Goal: Information Seeking & Learning: Learn about a topic

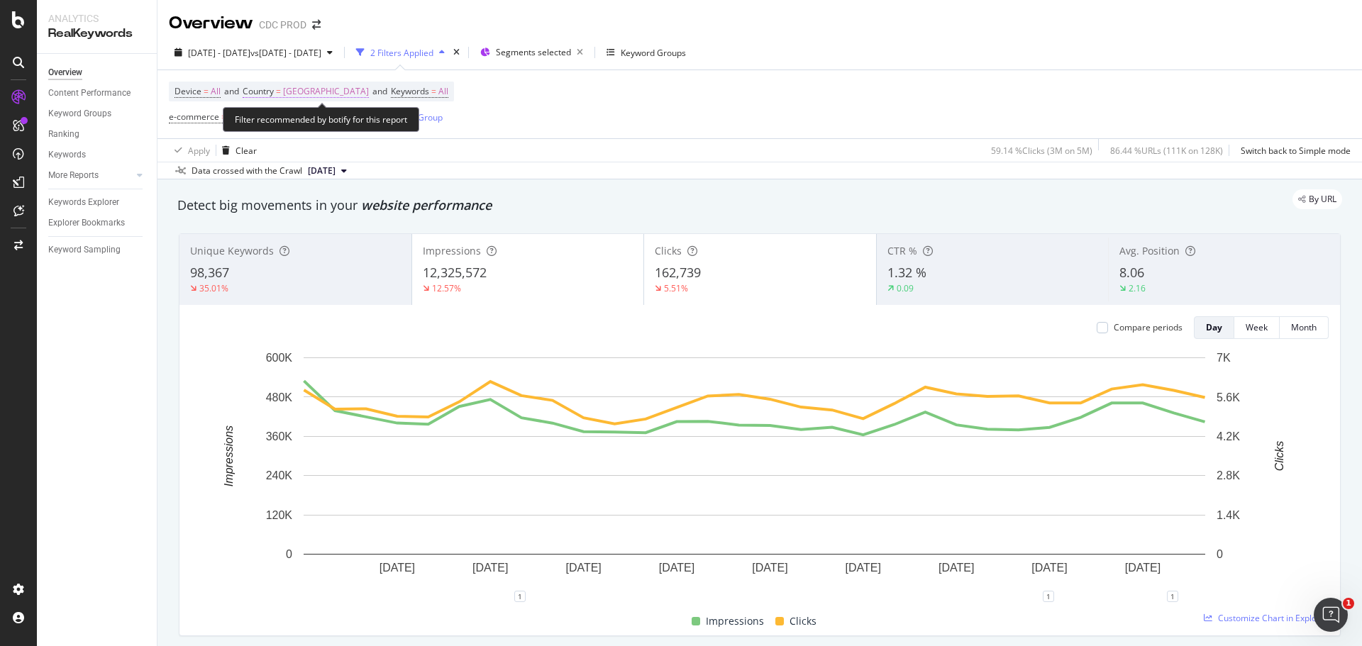
click at [362, 91] on span "[GEOGRAPHIC_DATA]" at bounding box center [326, 92] width 86 height 20
click at [345, 121] on span "[GEOGRAPHIC_DATA]" at bounding box center [302, 124] width 86 height 12
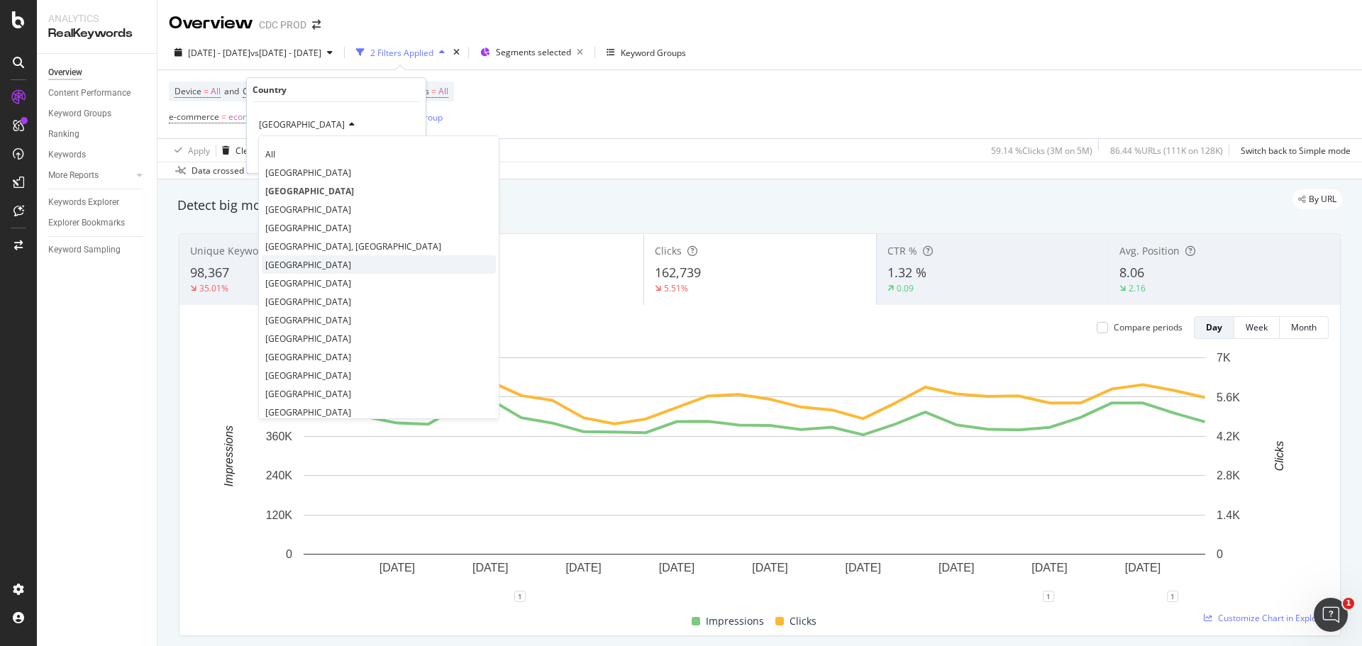
click at [357, 257] on div "[GEOGRAPHIC_DATA]" at bounding box center [379, 264] width 234 height 18
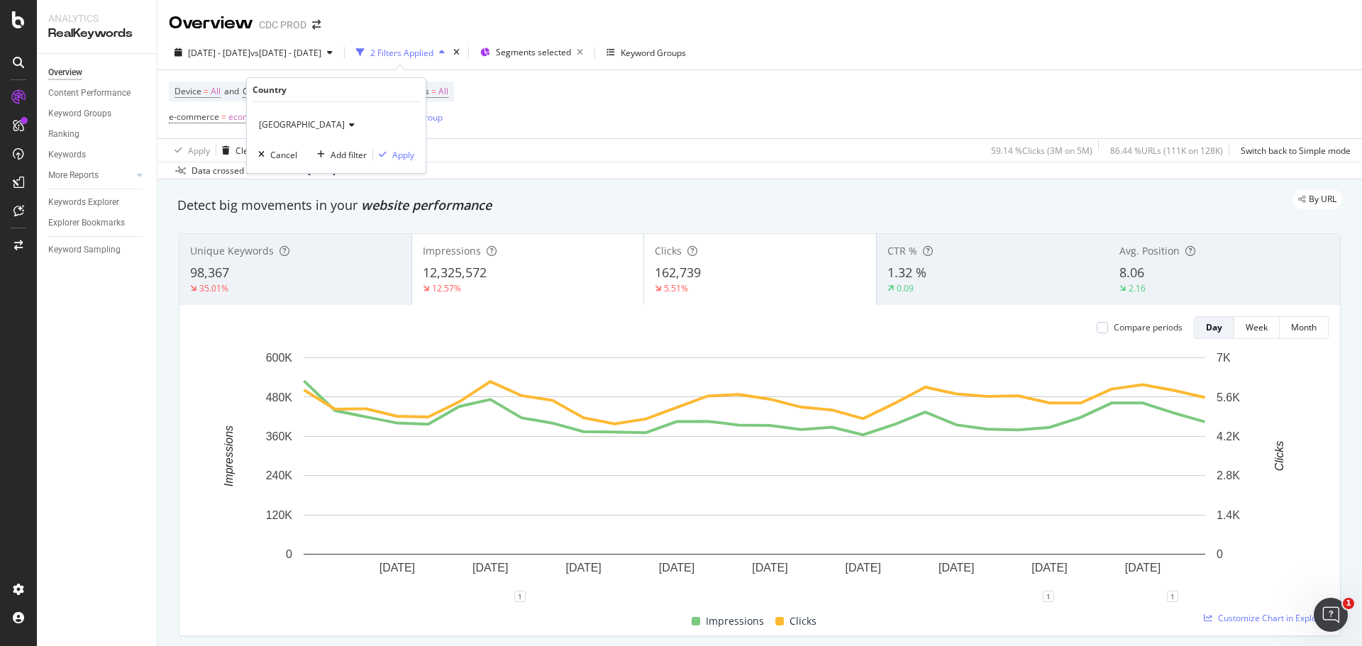
click at [404, 162] on div "[GEOGRAPHIC_DATA] Cancel Add filter Apply" at bounding box center [336, 137] width 179 height 71
click at [401, 155] on div "Apply" at bounding box center [403, 155] width 22 height 12
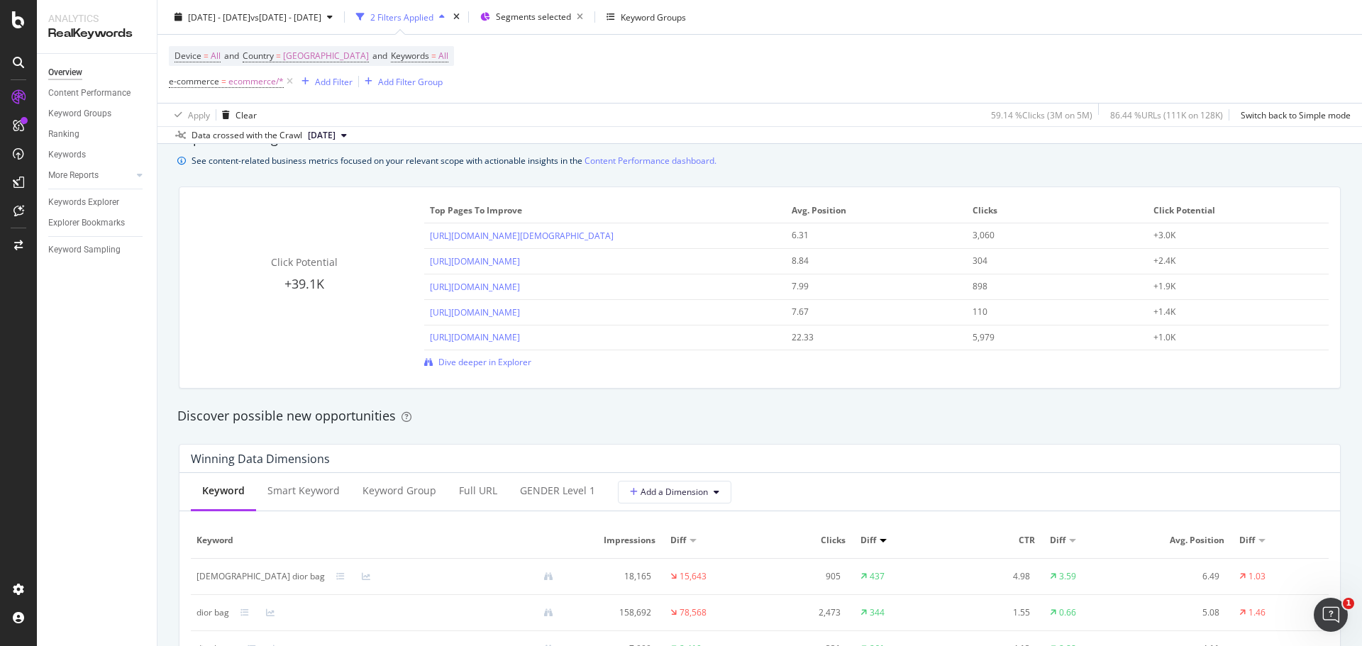
scroll to position [1135, 0]
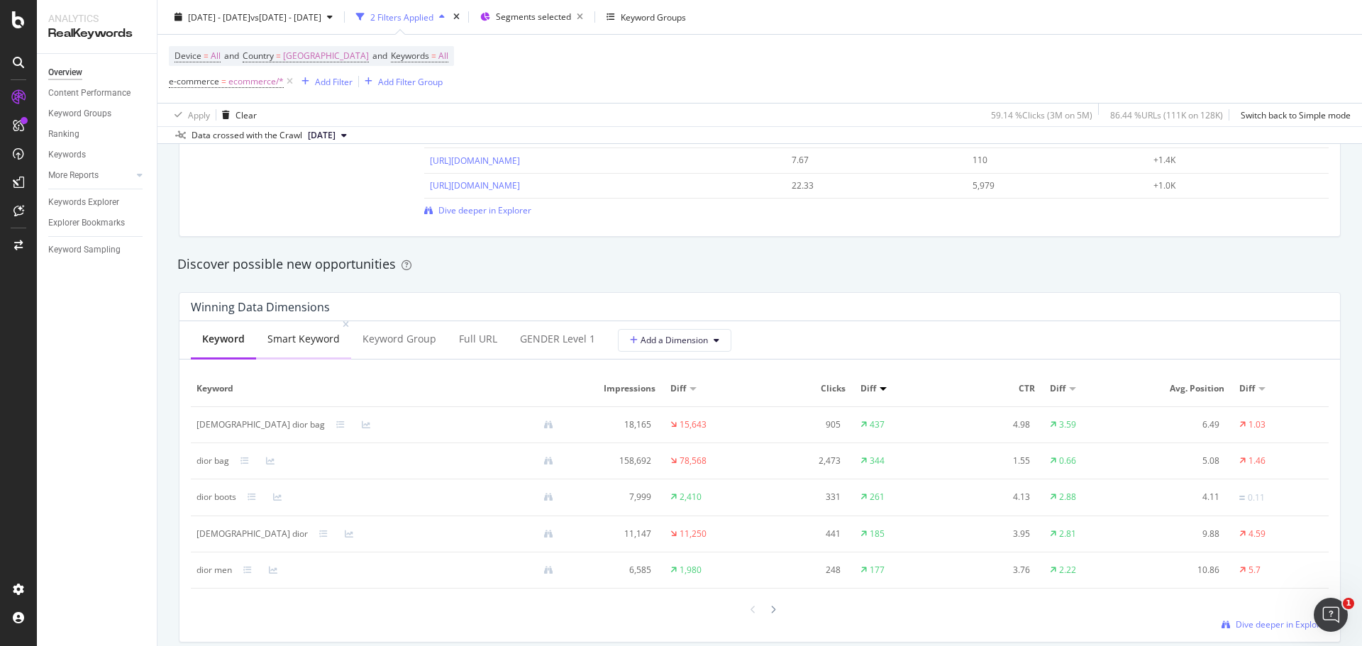
click at [321, 345] on div "Smart Keyword" at bounding box center [303, 339] width 72 height 14
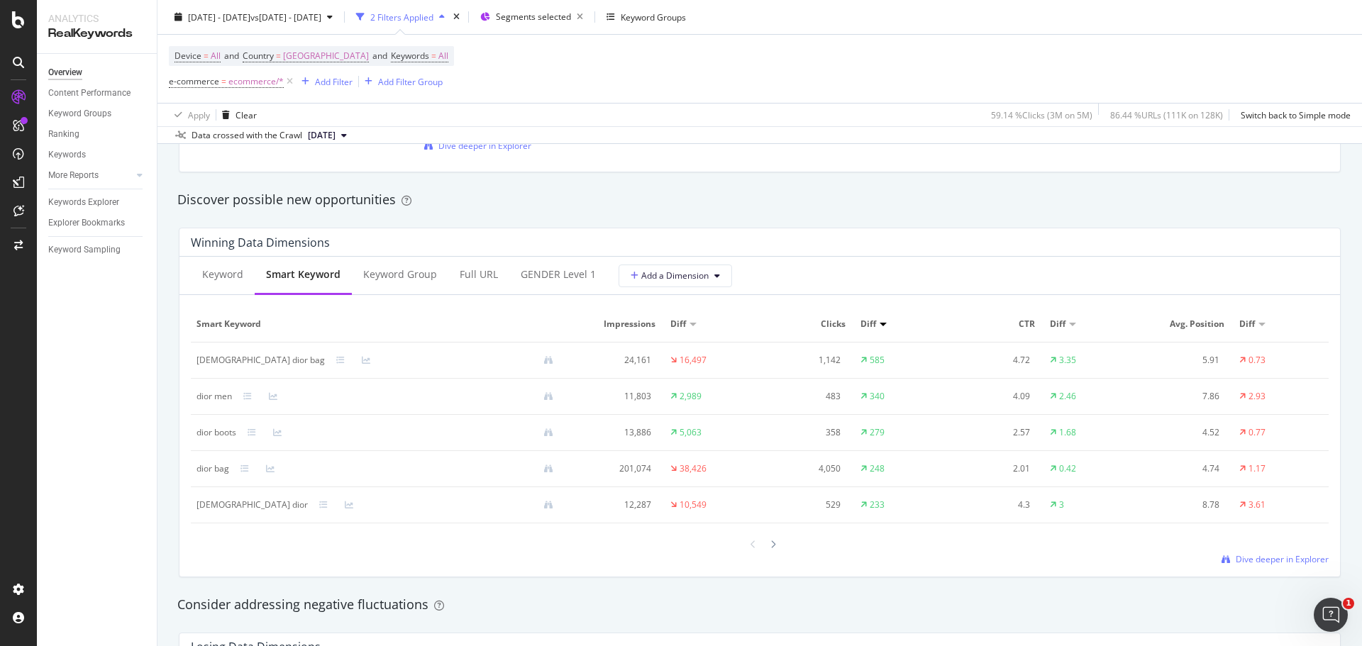
scroll to position [1277, 0]
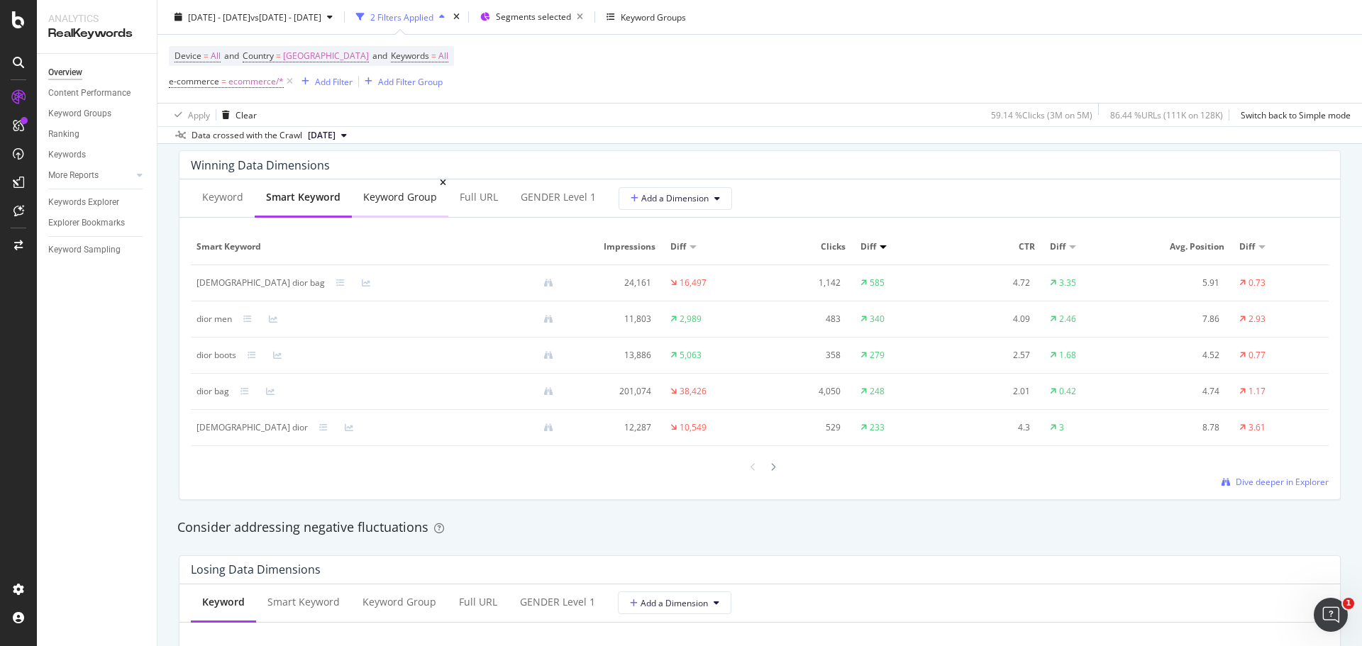
click at [399, 197] on div "Keyword Group" at bounding box center [400, 197] width 74 height 14
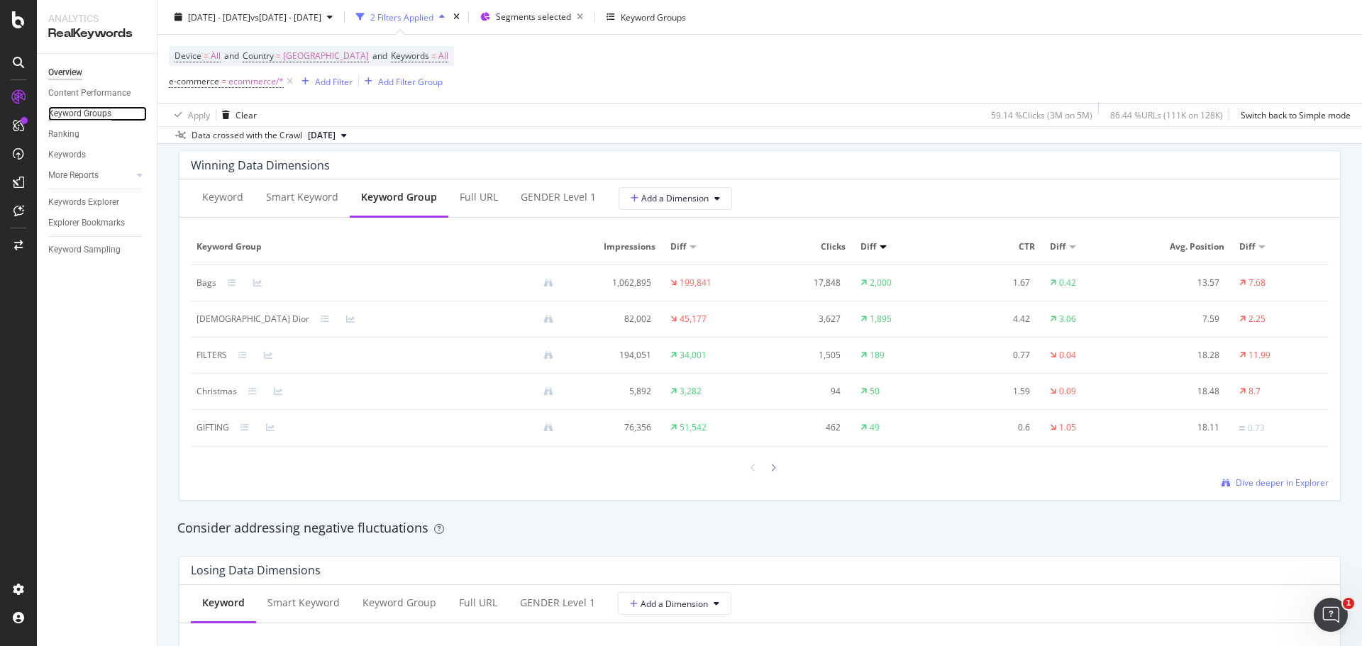
click at [91, 113] on div "Keyword Groups" at bounding box center [79, 113] width 63 height 15
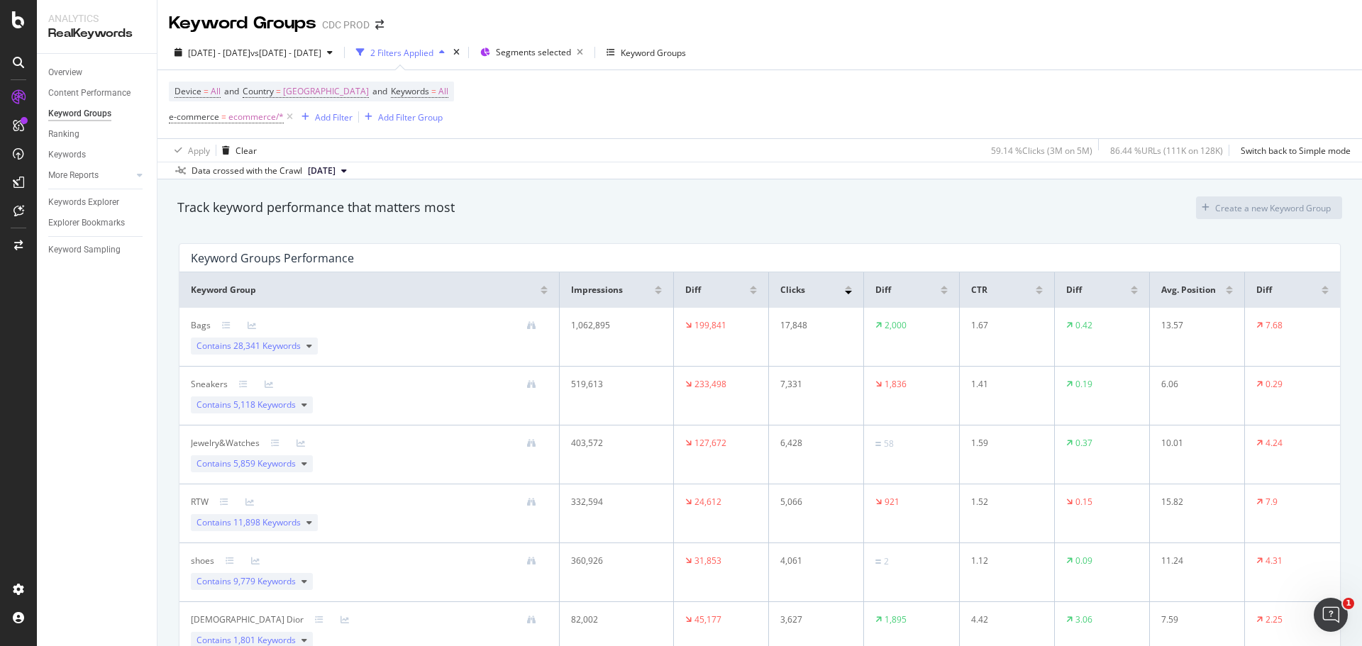
click at [940, 294] on div at bounding box center [943, 293] width 7 height 4
click at [309, 464] on icon at bounding box center [309, 464] width 6 height 9
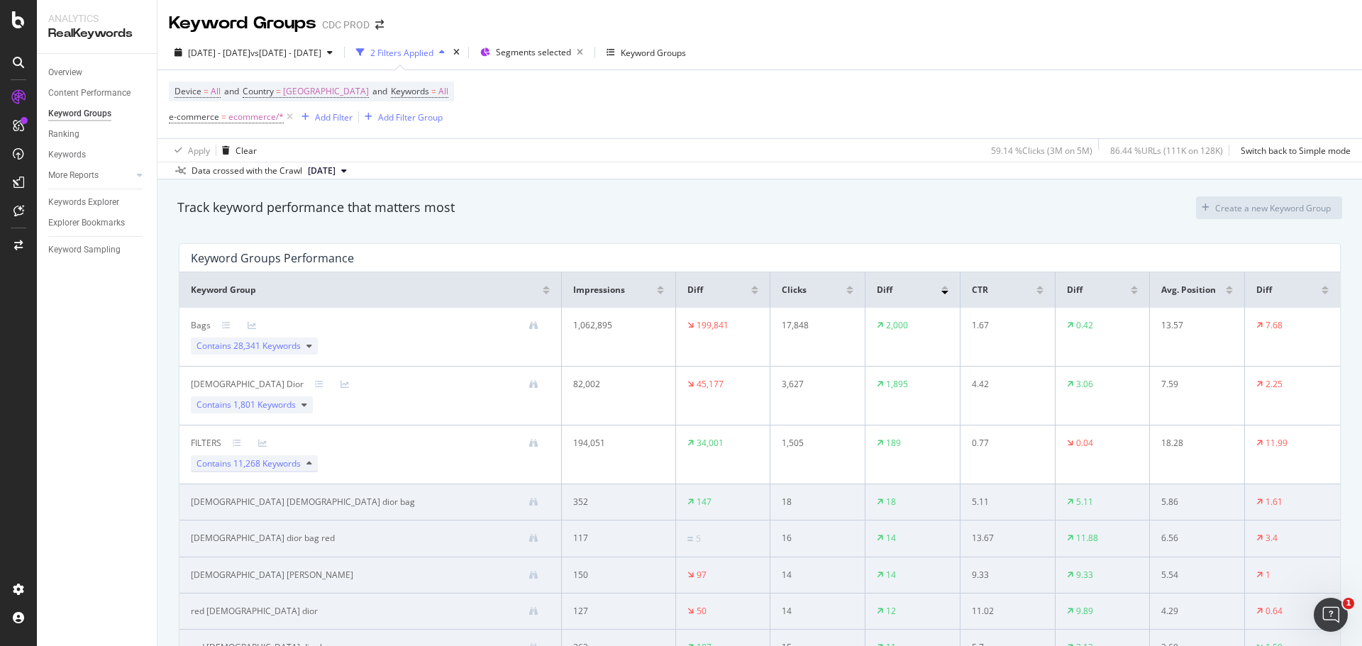
click at [306, 460] on icon at bounding box center [309, 464] width 6 height 9
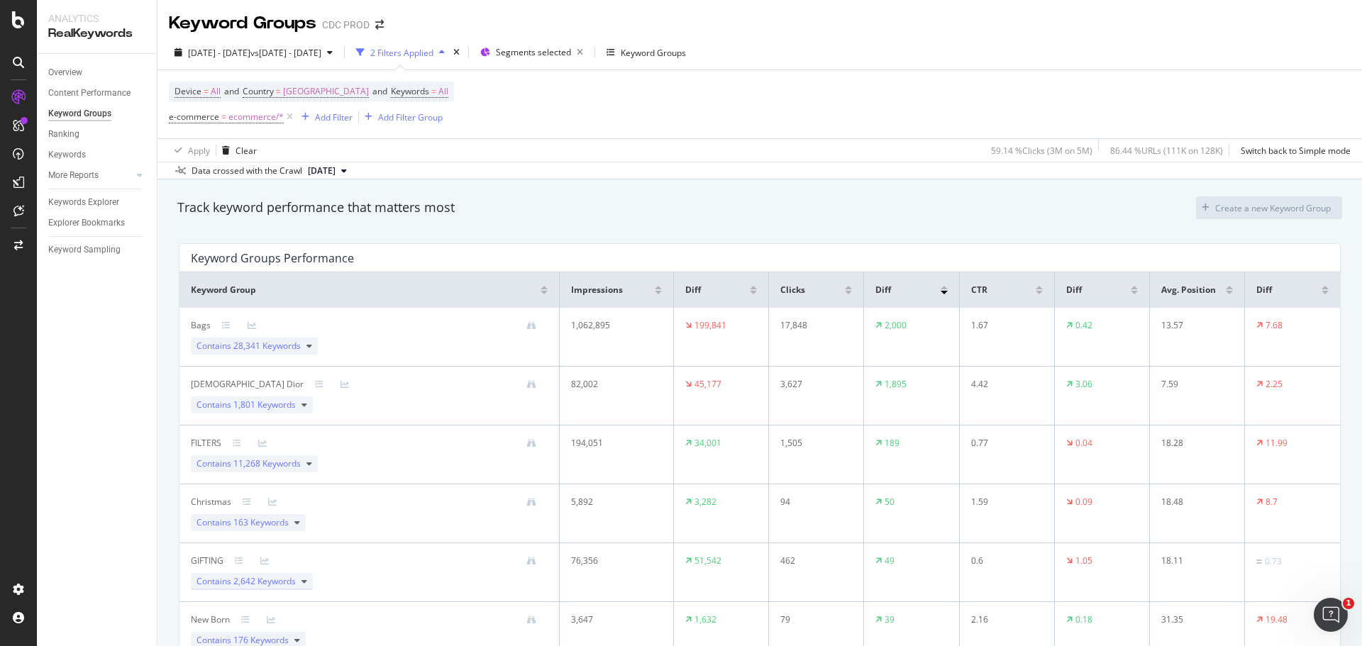
click at [290, 580] on span "2,642 Keywords" at bounding box center [264, 581] width 62 height 12
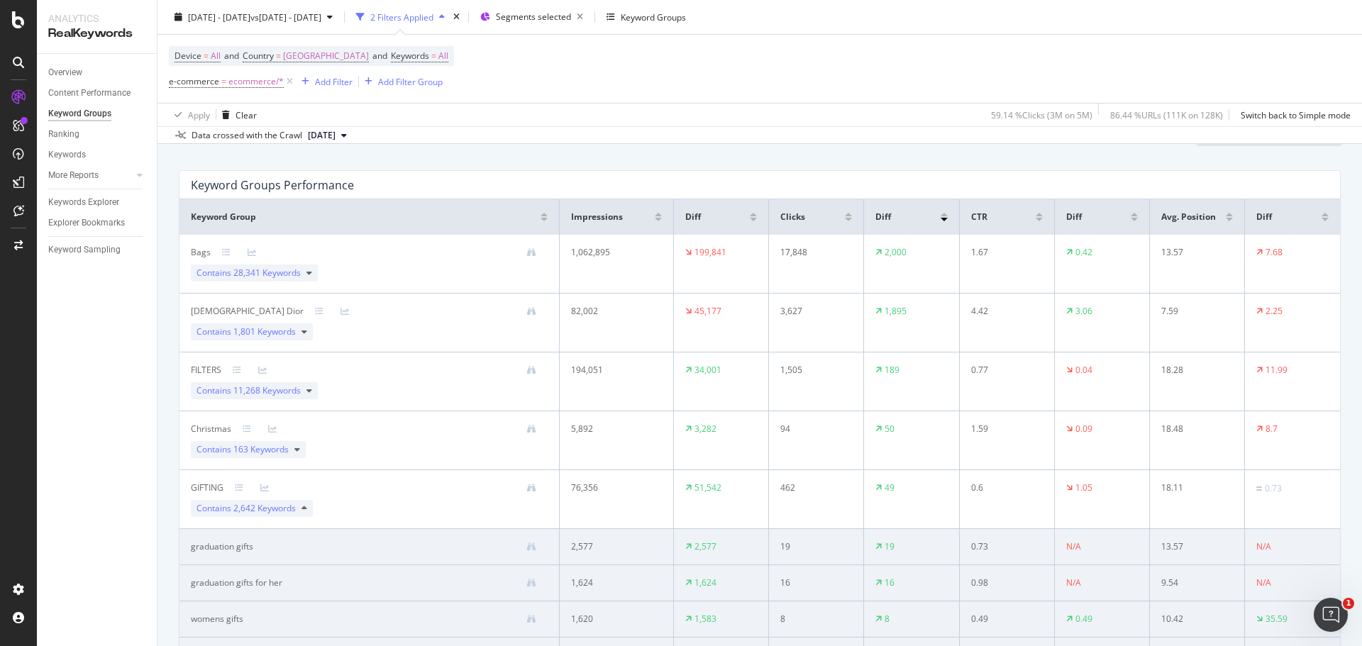
scroll to position [71, 0]
click at [297, 510] on div "Contains 2,642 Keywords" at bounding box center [252, 510] width 122 height 17
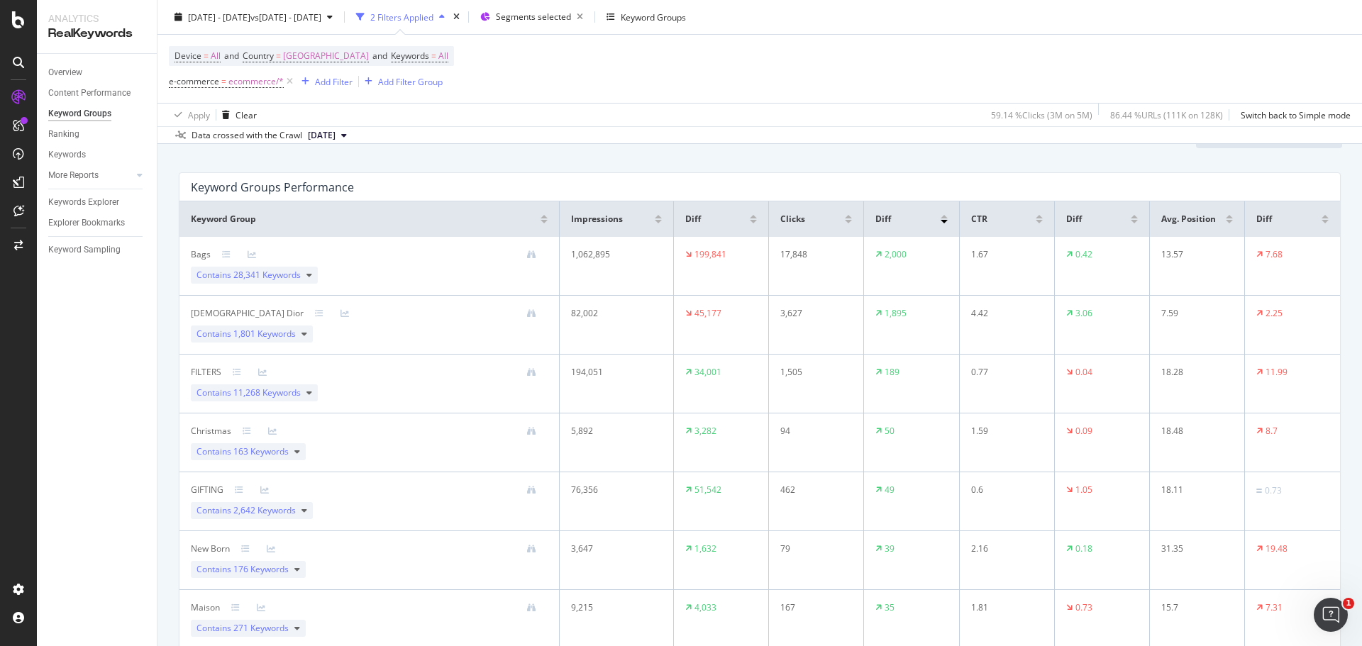
scroll to position [0, 0]
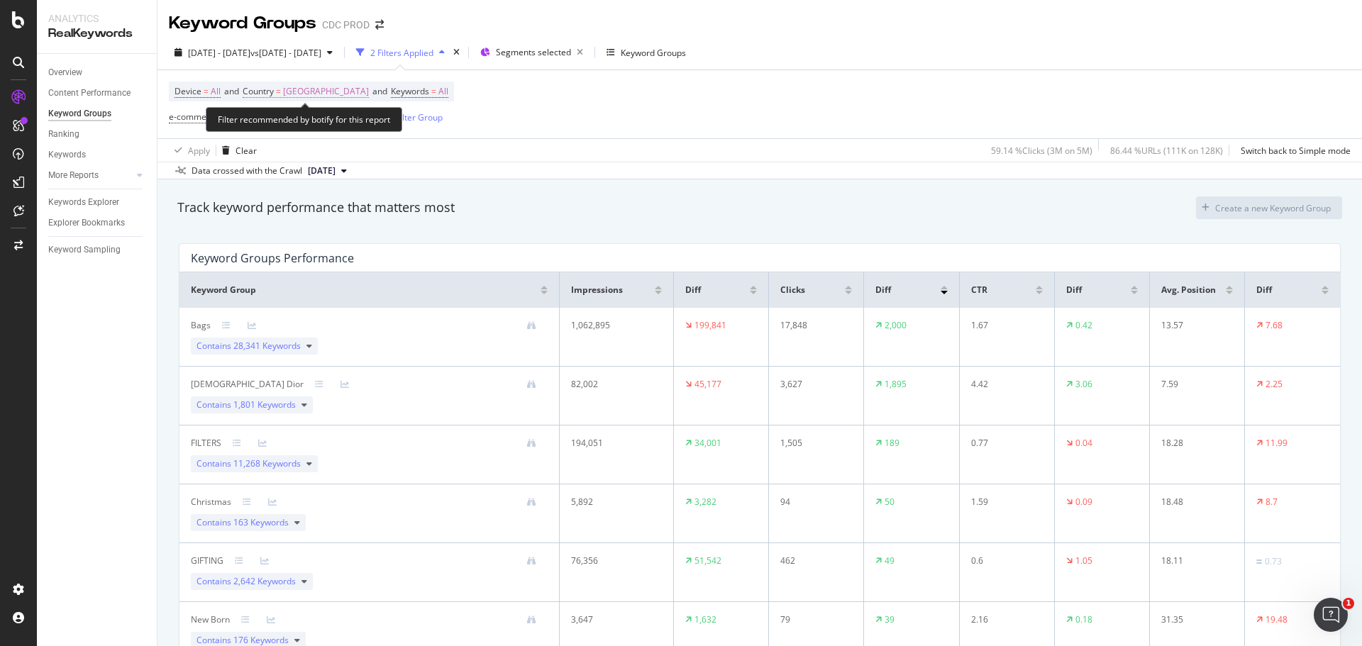
click at [313, 89] on span "[GEOGRAPHIC_DATA]" at bounding box center [326, 92] width 86 height 20
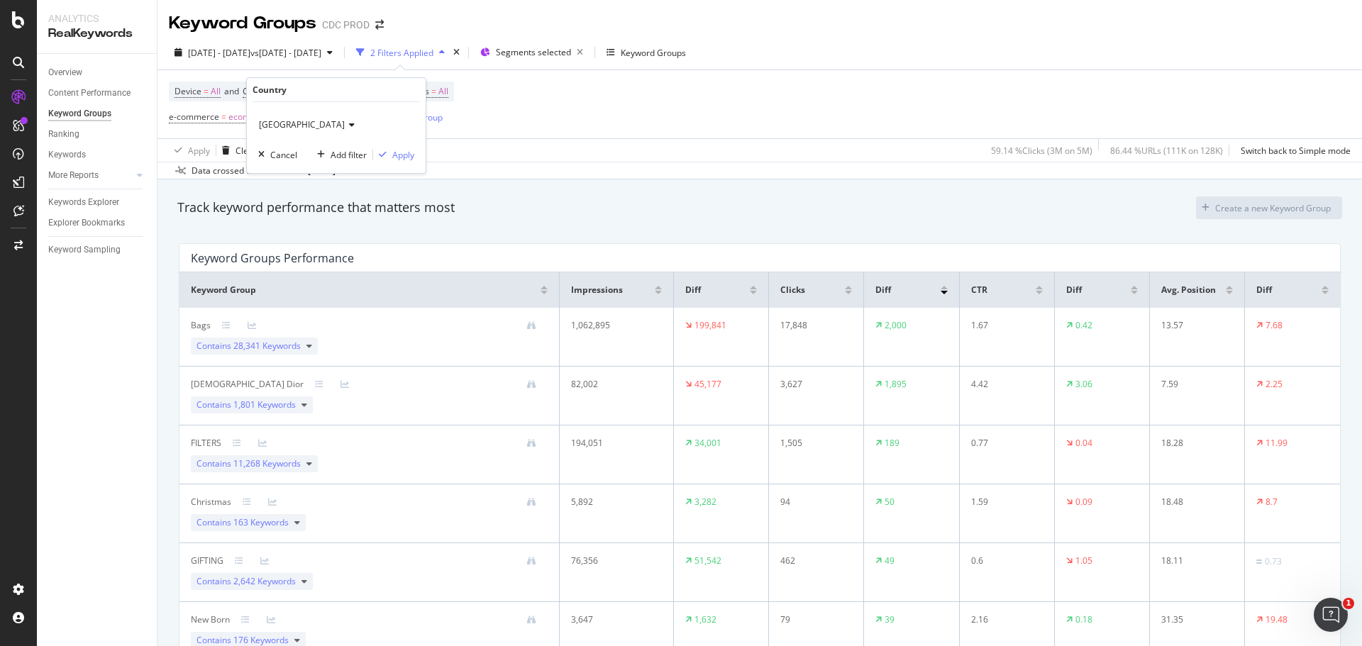
click at [345, 127] on icon at bounding box center [350, 125] width 10 height 9
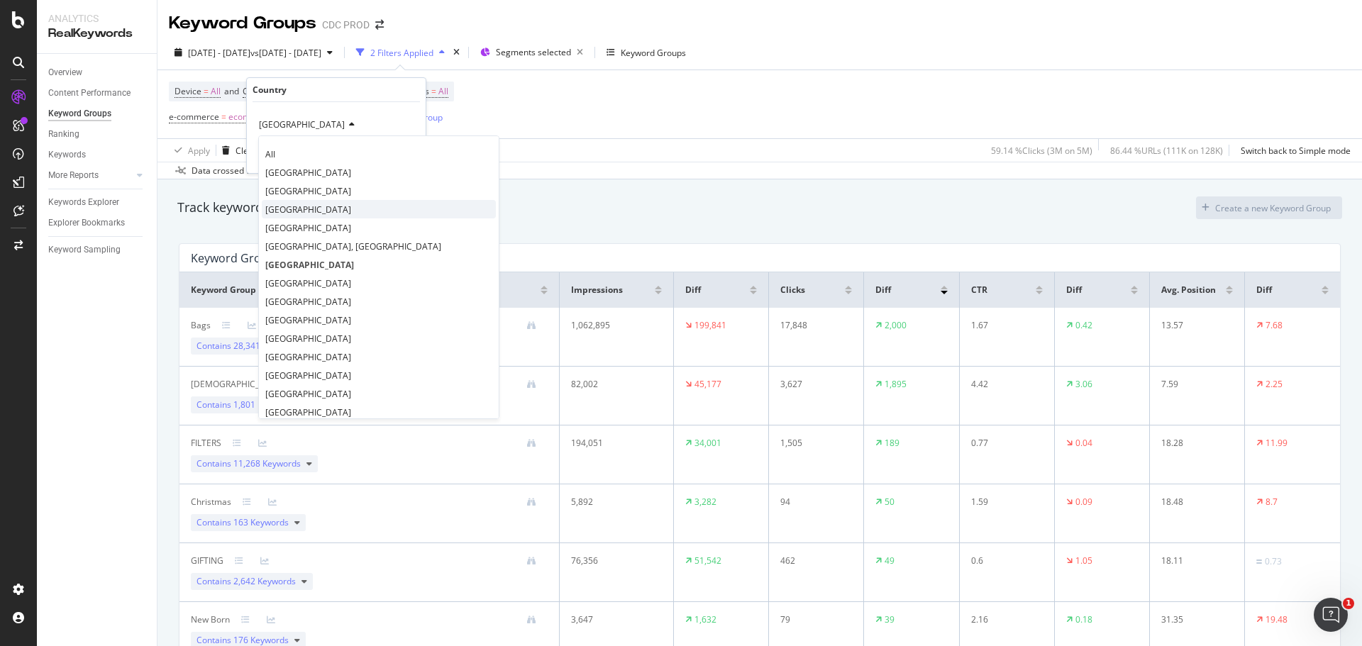
click at [299, 207] on div "[GEOGRAPHIC_DATA]" at bounding box center [379, 209] width 234 height 18
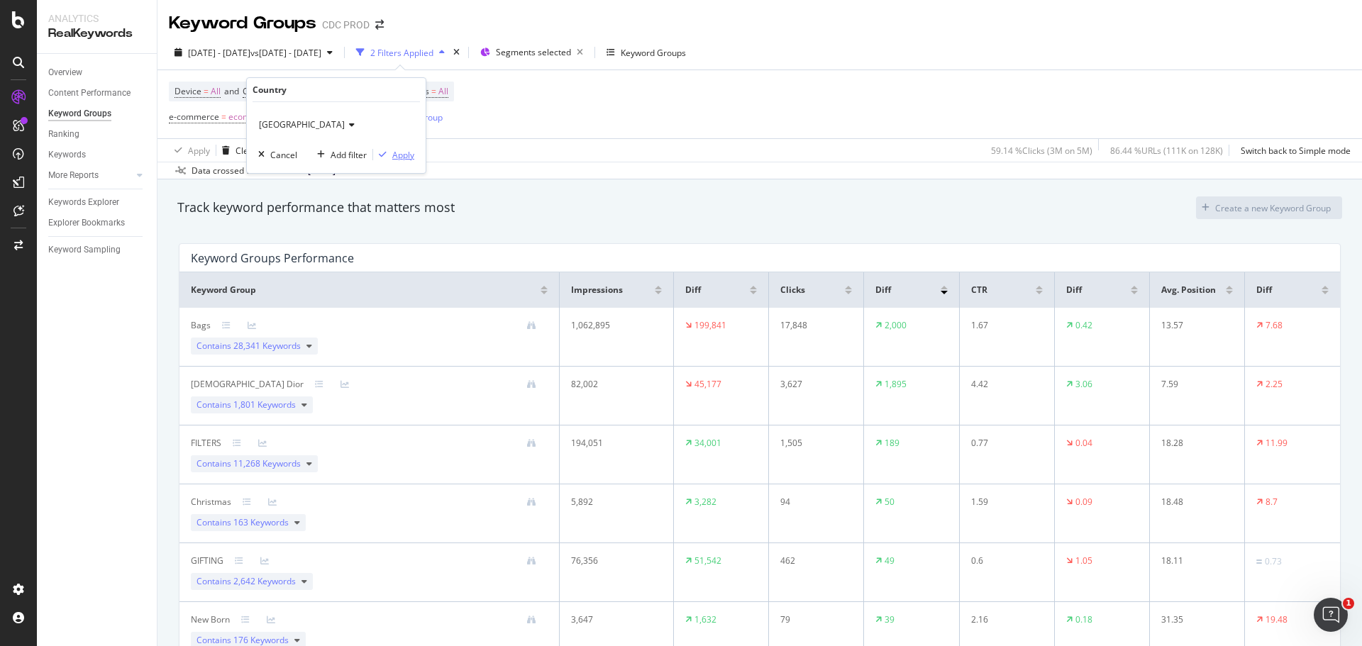
click at [398, 157] on div "Apply" at bounding box center [403, 155] width 22 height 12
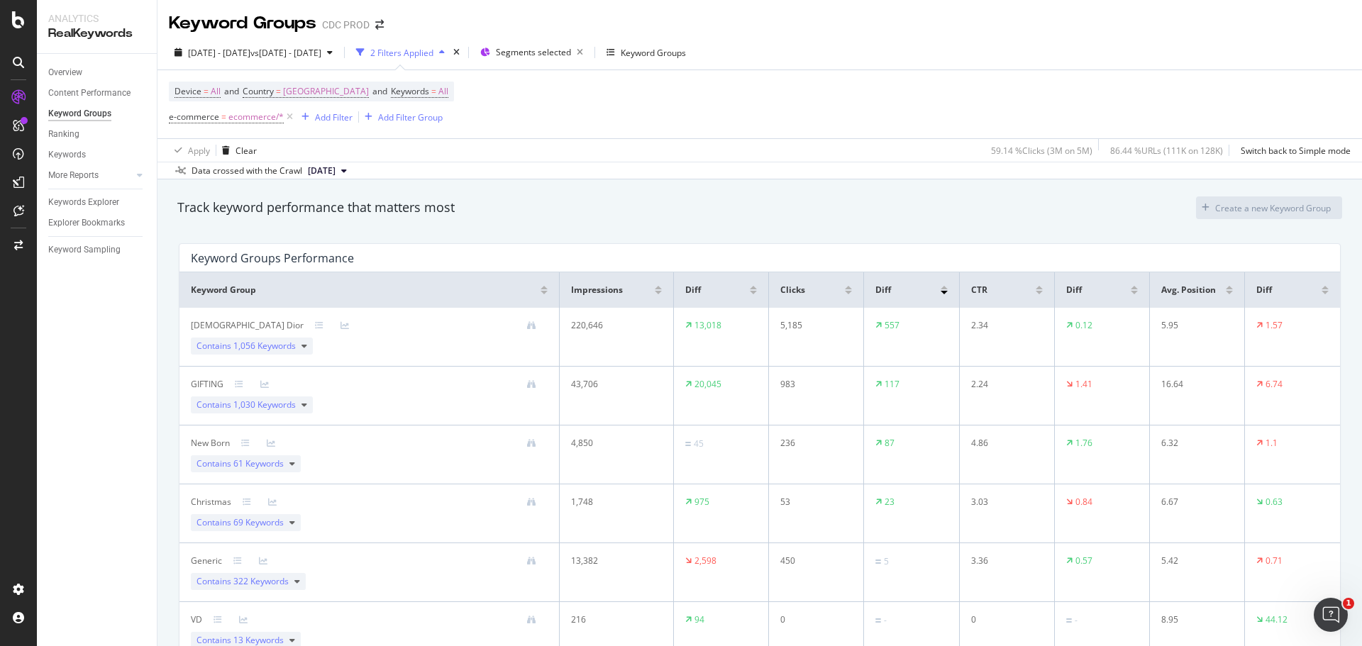
click at [750, 292] on div at bounding box center [753, 293] width 7 height 4
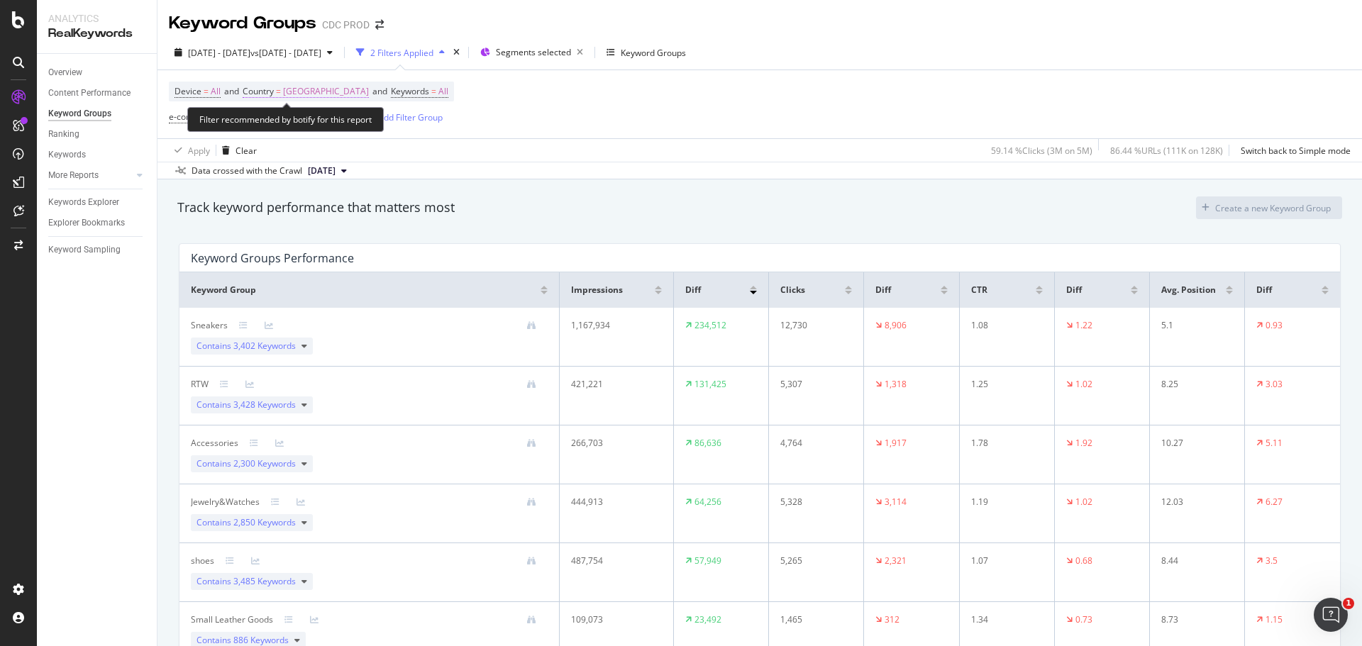
click at [309, 89] on span "[GEOGRAPHIC_DATA]" at bounding box center [326, 92] width 86 height 20
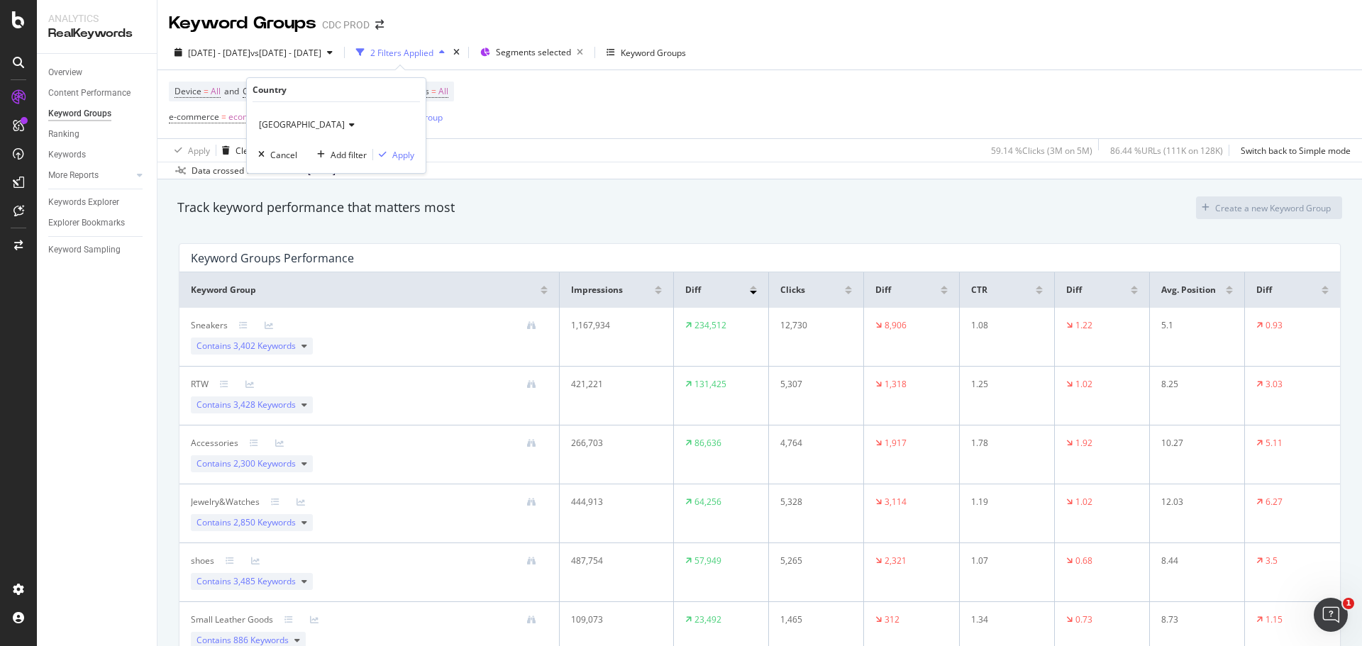
click at [345, 122] on icon at bounding box center [350, 125] width 10 height 9
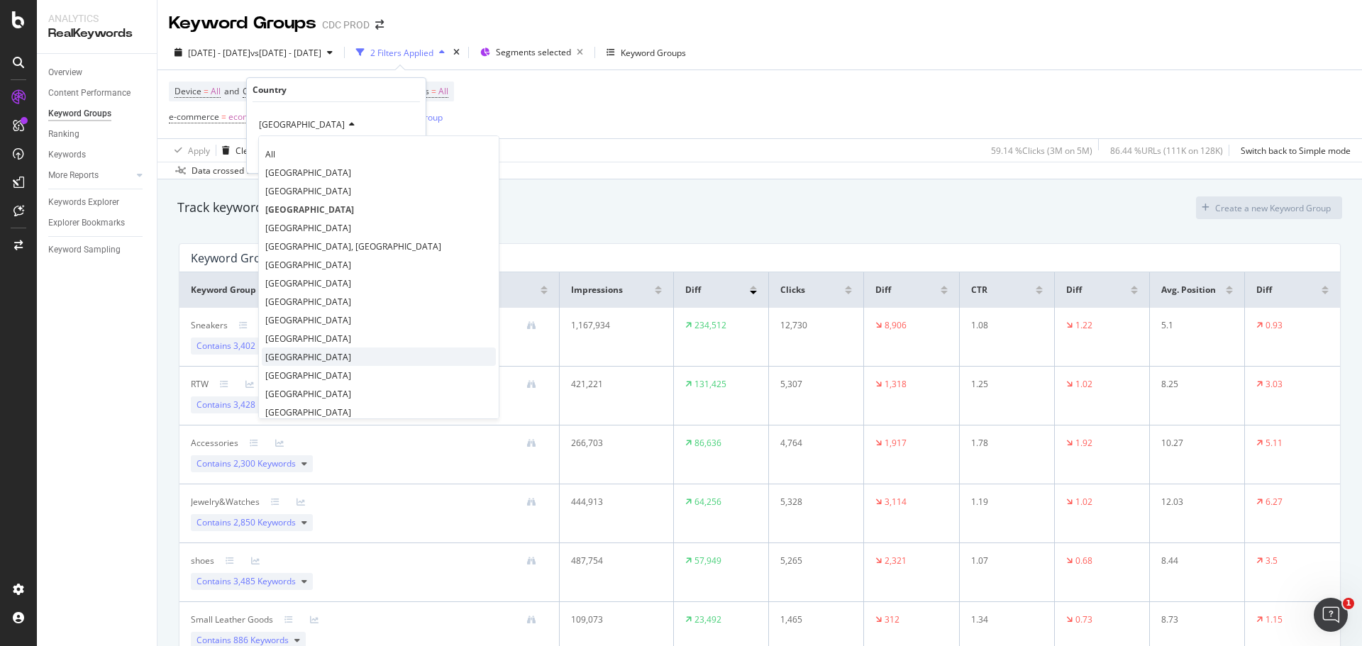
click at [314, 357] on div "[GEOGRAPHIC_DATA]" at bounding box center [379, 357] width 234 height 18
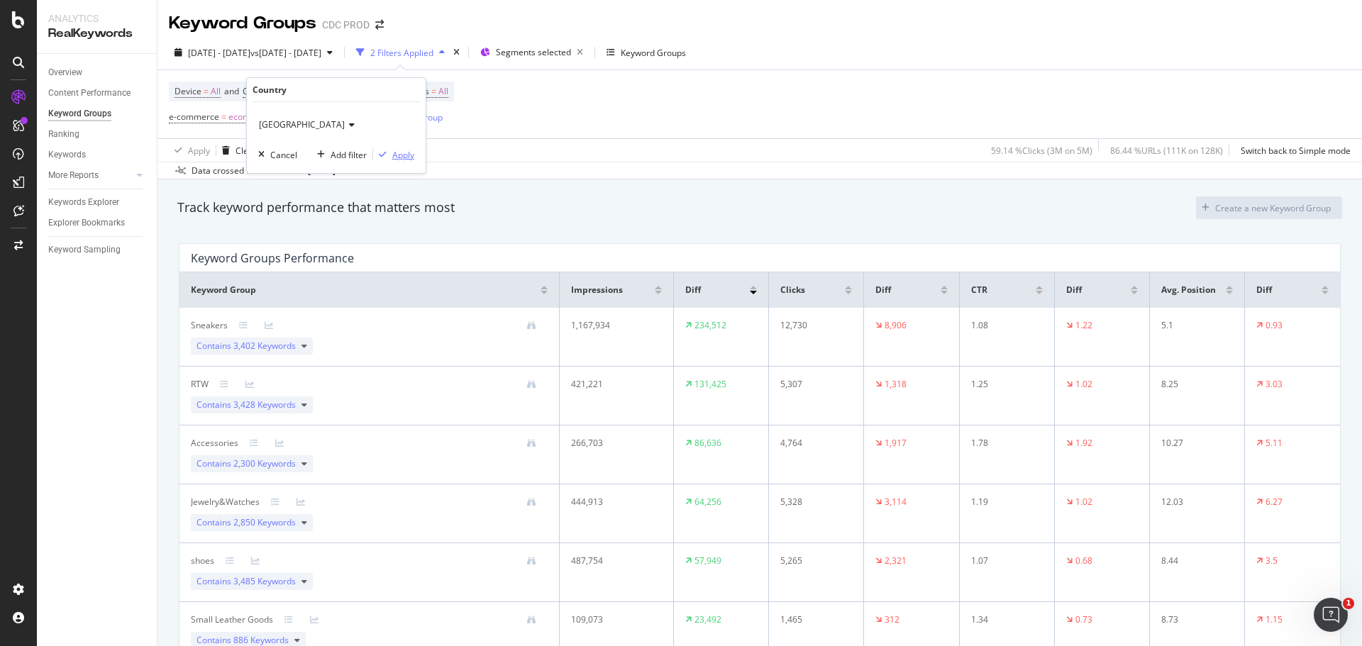
click at [413, 149] on div "Apply" at bounding box center [403, 155] width 22 height 12
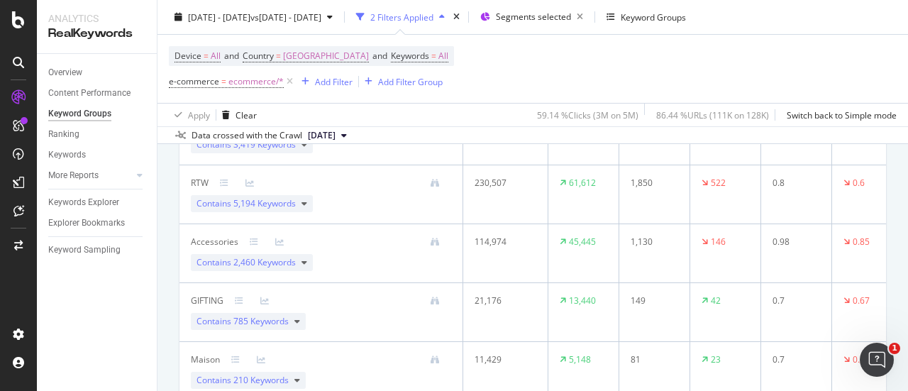
scroll to position [355, 0]
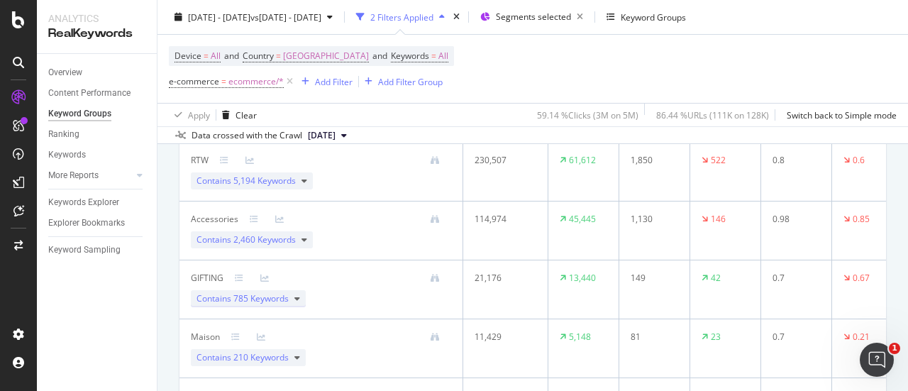
click at [298, 297] on icon at bounding box center [297, 298] width 6 height 9
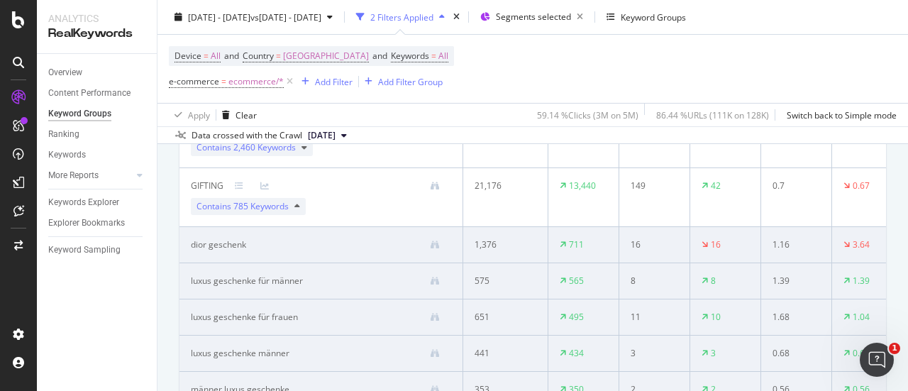
scroll to position [426, 0]
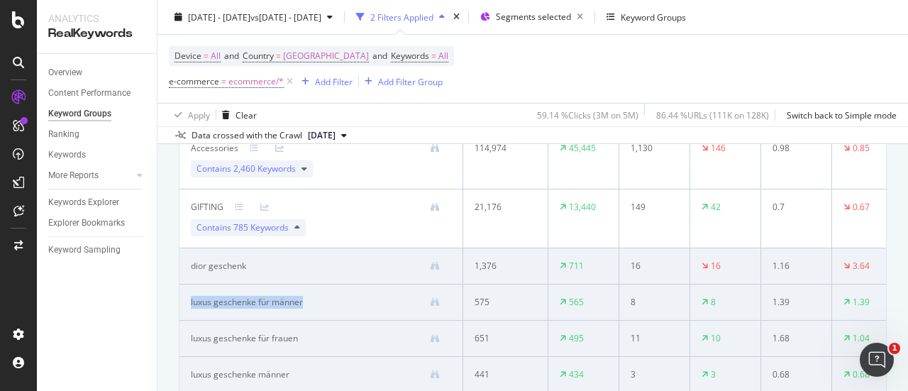
drag, startPoint x: 187, startPoint y: 301, endPoint x: 309, endPoint y: 306, distance: 122.1
click at [309, 306] on td "luxus geschenke für männer" at bounding box center [321, 302] width 284 height 36
copy div "luxus geschenke für männer"
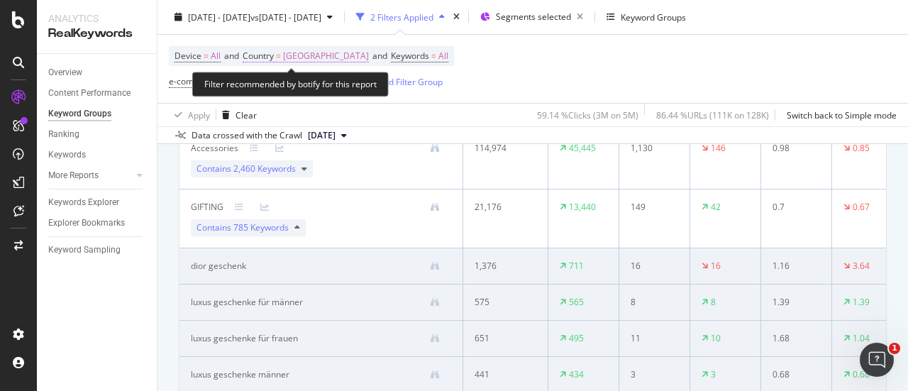
click at [308, 52] on span "[GEOGRAPHIC_DATA]" at bounding box center [326, 56] width 86 height 20
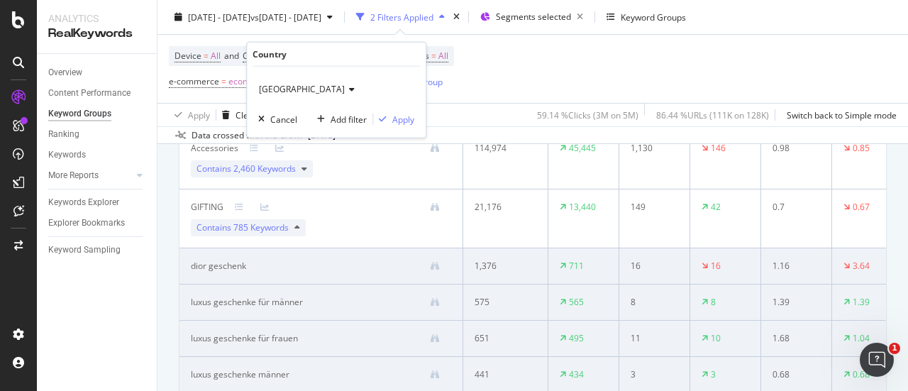
click at [345, 90] on icon at bounding box center [350, 89] width 10 height 9
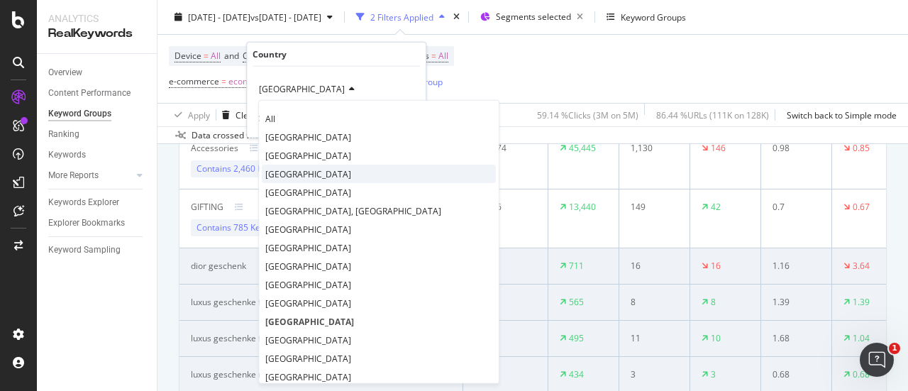
click at [289, 172] on span "[GEOGRAPHIC_DATA]" at bounding box center [308, 173] width 86 height 12
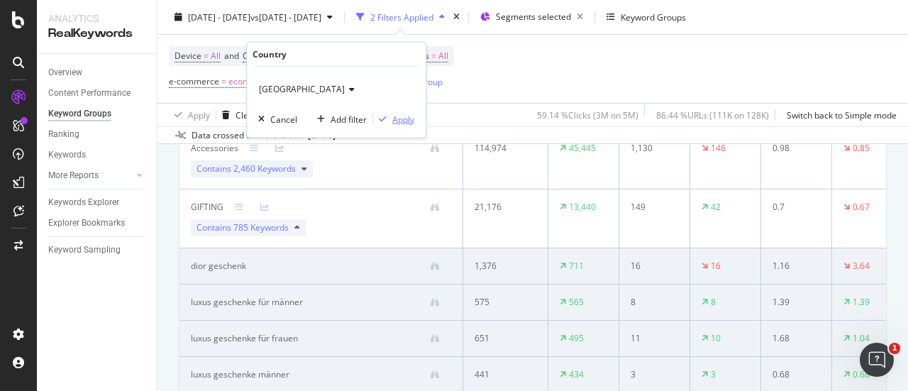
click at [386, 118] on icon "button" at bounding box center [383, 119] width 8 height 9
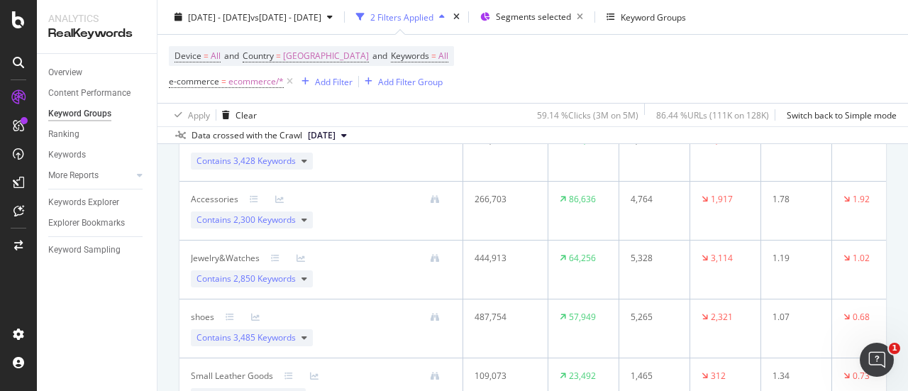
scroll to position [426, 0]
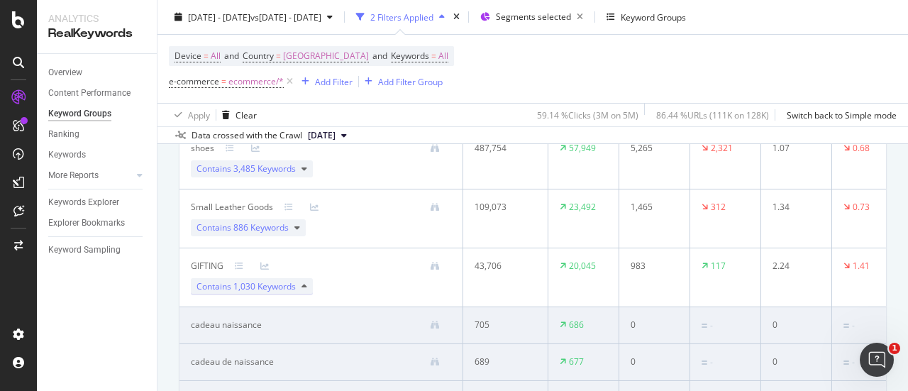
click at [300, 289] on div "Contains 1,030 Keywords" at bounding box center [252, 286] width 122 height 17
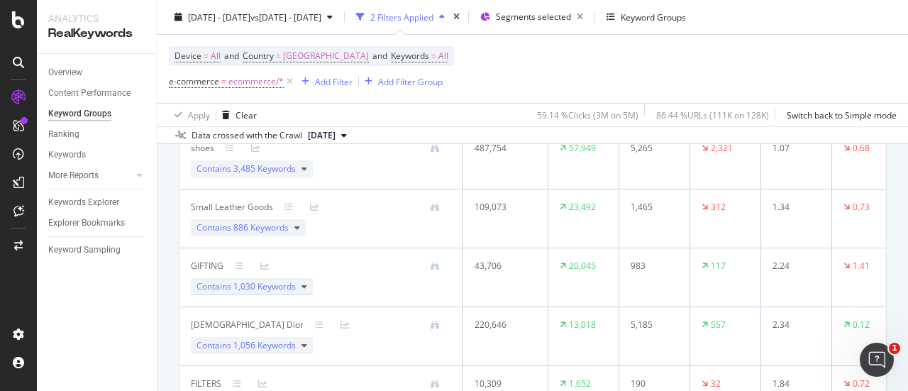
click at [291, 283] on span "1,030 Keywords" at bounding box center [264, 286] width 62 height 12
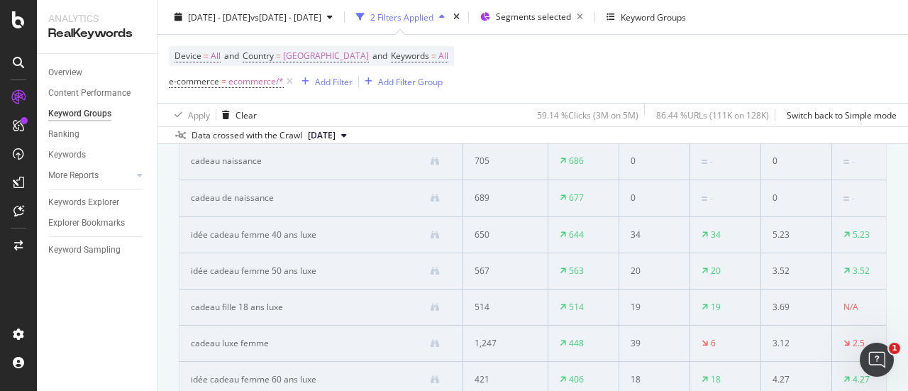
scroll to position [567, 0]
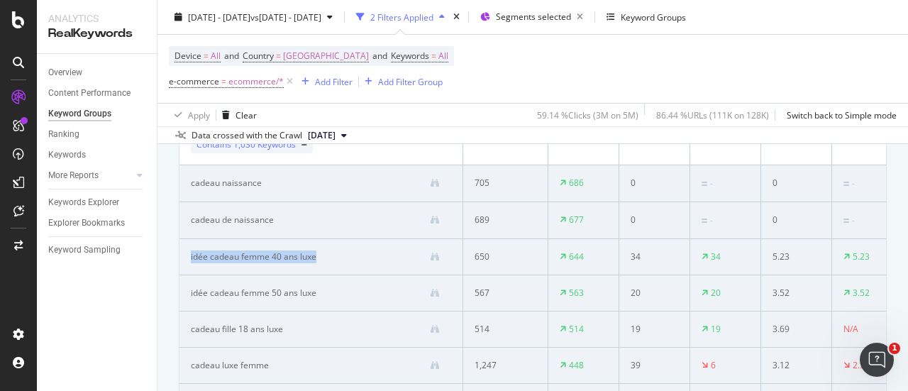
drag, startPoint x: 340, startPoint y: 259, endPoint x: 187, endPoint y: 259, distance: 153.2
click at [187, 259] on td "idée cadeau femme 40 ans luxe" at bounding box center [321, 257] width 284 height 36
copy div "idée cadeau femme 40 ans luxe"
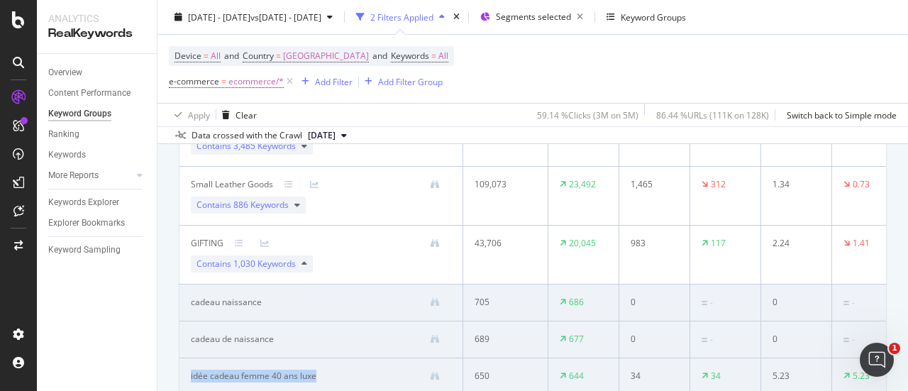
scroll to position [426, 0]
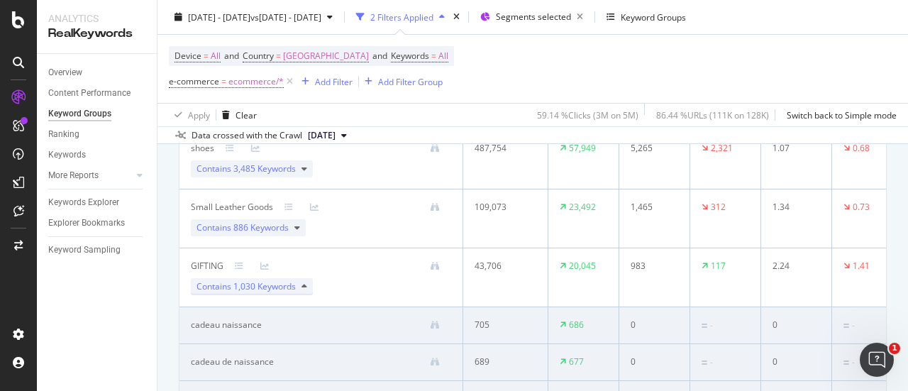
click at [305, 283] on icon at bounding box center [304, 286] width 6 height 9
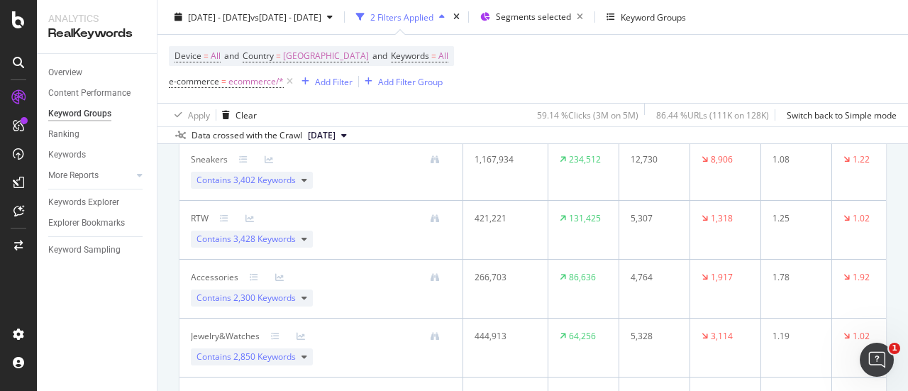
scroll to position [0, 0]
